Goal: Find specific page/section: Find specific page/section

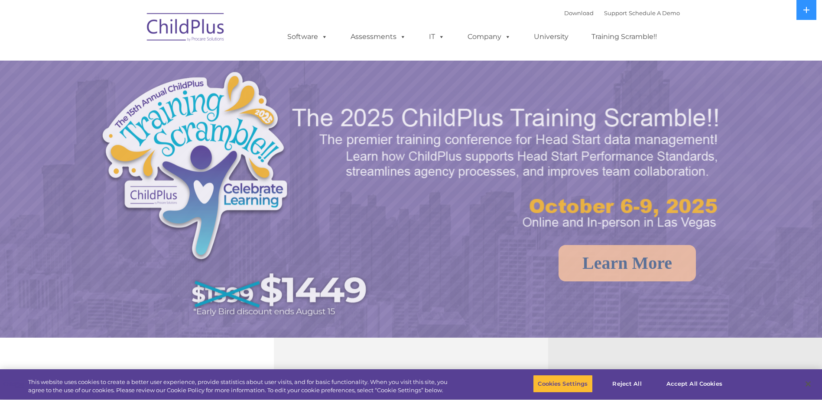
select select "MEDIUM"
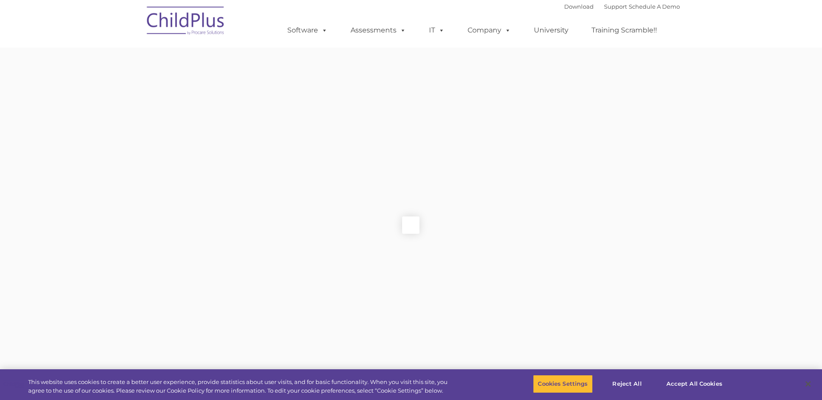
type input ""
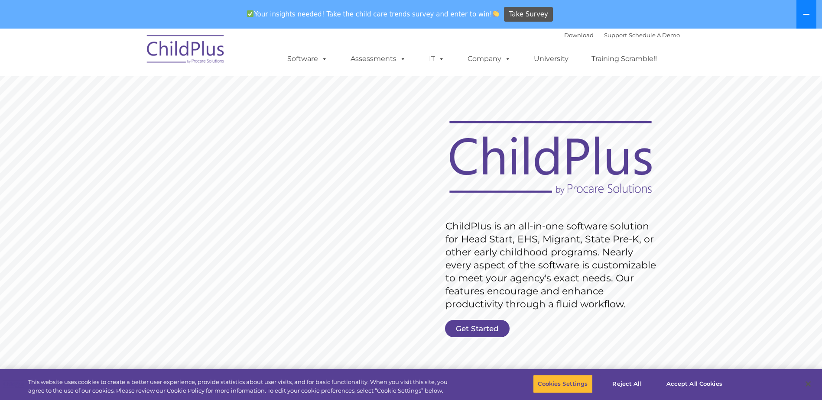
click at [808, 16] on icon at bounding box center [806, 14] width 7 height 7
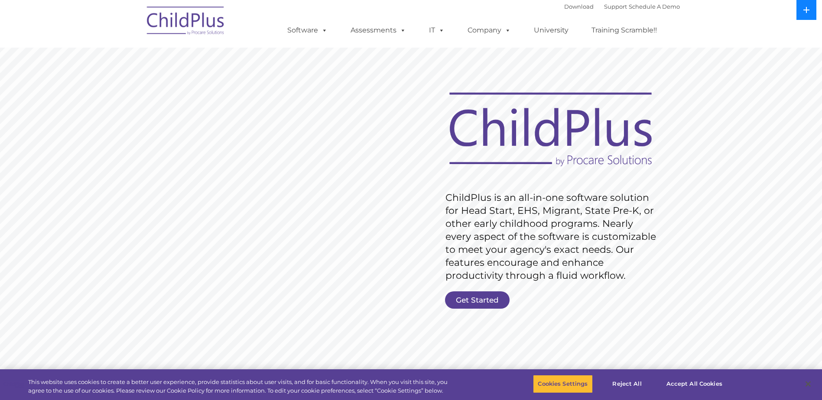
click at [805, 9] on icon at bounding box center [806, 10] width 7 height 7
